Goal: Transaction & Acquisition: Purchase product/service

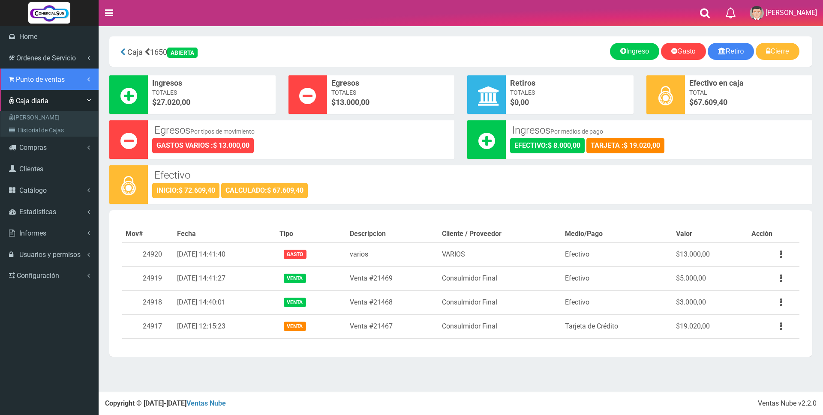
click at [40, 80] on span "Punto de ventas" at bounding box center [40, 79] width 49 height 8
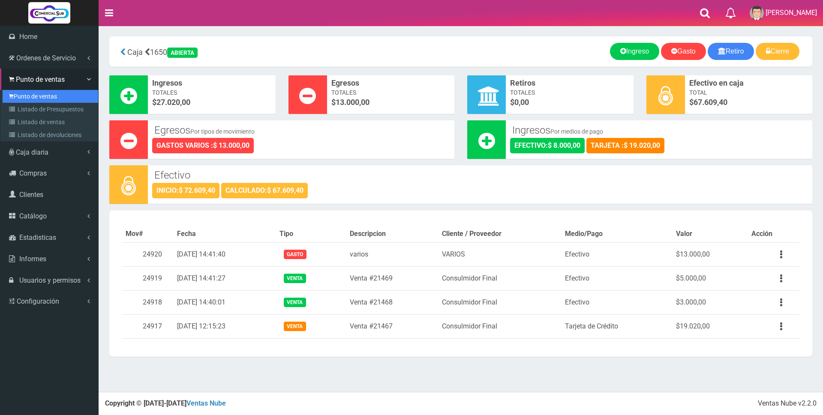
click at [39, 97] on link "Punto de ventas" at bounding box center [51, 96] width 96 height 13
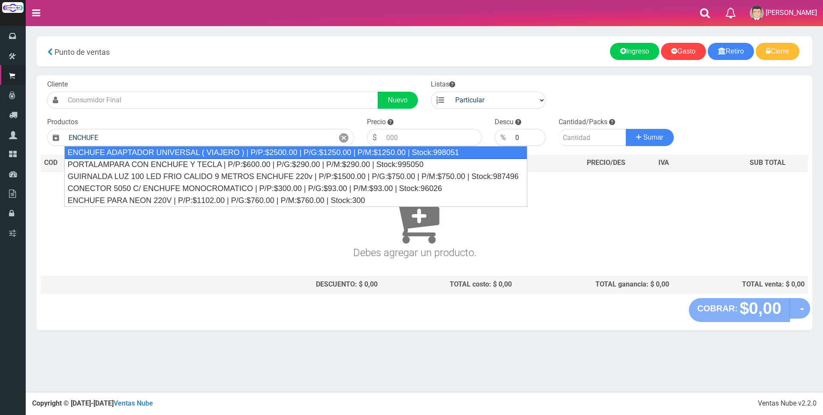
click at [170, 153] on div "ENCHUFE ADAPTADOR UNIVERSAL ( VIAJERO ) | P/P:$2500.00 | P/G:$1250.00 | P/M:$12…" at bounding box center [295, 152] width 463 height 13
type input "ENCHUFE ADAPTADOR UNIVERSAL ( VIAJERO ) | P/P:$2500.00 | P/G:$1250.00 | P/M:$12…"
type input "2500.00"
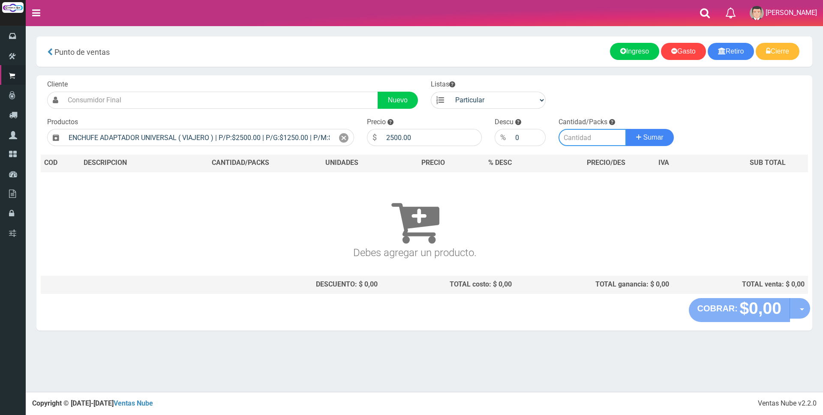
click at [575, 137] on input "number" at bounding box center [592, 137] width 68 height 17
type input "1"
click at [650, 140] on span "Sumar" at bounding box center [653, 137] width 20 height 7
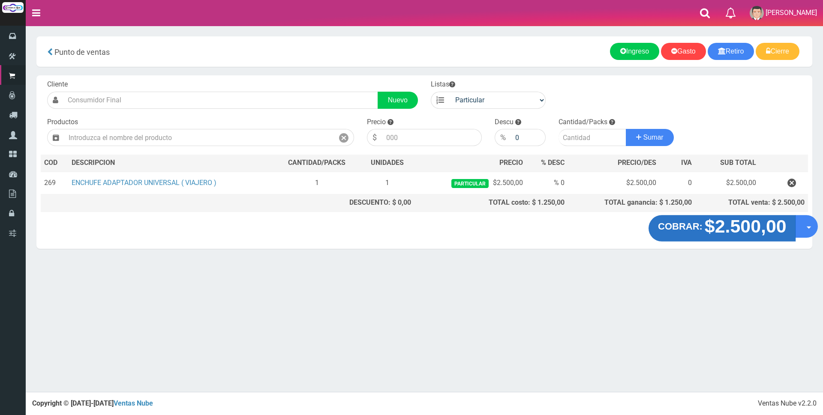
click at [729, 230] on strong "$2.500,00" at bounding box center [745, 226] width 82 height 20
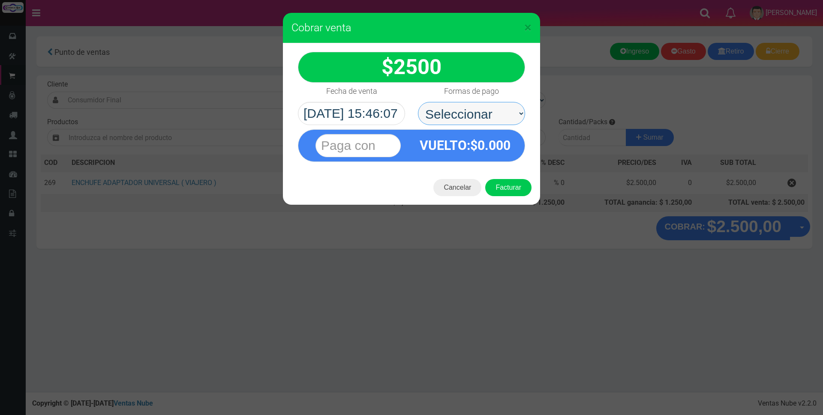
click at [471, 115] on select "Seleccionar Efectivo Tarjeta de Crédito Depósito Débito" at bounding box center [471, 113] width 107 height 23
select select "Efectivo"
click at [418, 102] on select "Seleccionar Efectivo Tarjeta de Crédito Depósito Débito" at bounding box center [471, 113] width 107 height 23
click at [378, 141] on input "text" at bounding box center [357, 145] width 85 height 23
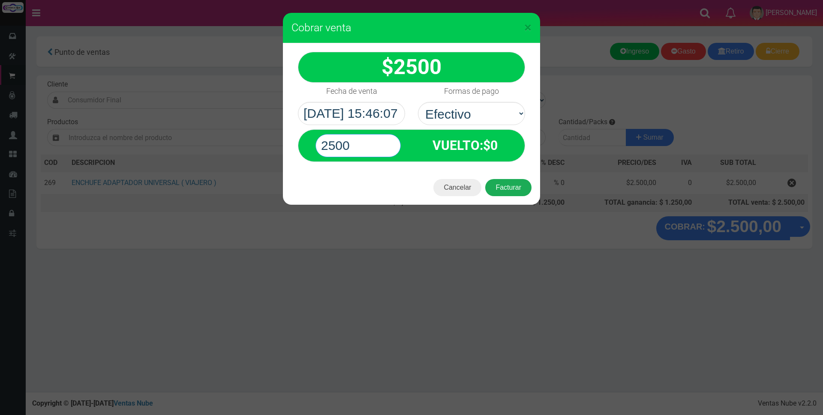
type input "2500"
click at [520, 191] on button "Facturar" at bounding box center [508, 187] width 46 height 17
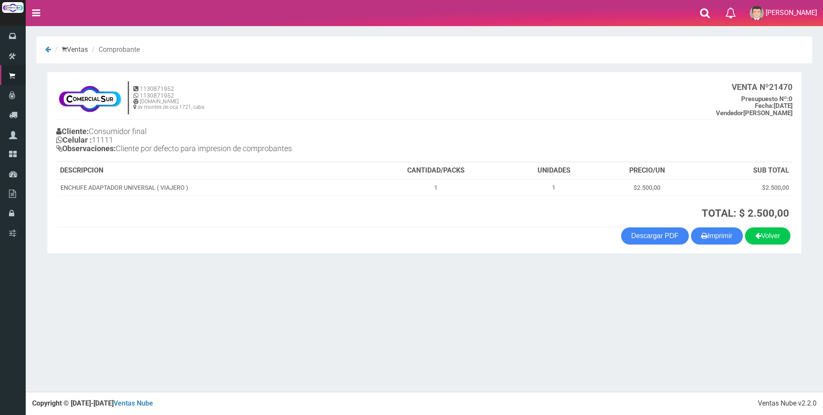
click at [542, 321] on div "× Titulo del Msj texto Mas Texto Cancelar Aceptar Ventas Comprobante" at bounding box center [424, 196] width 797 height 392
